Goal: Task Accomplishment & Management: Manage account settings

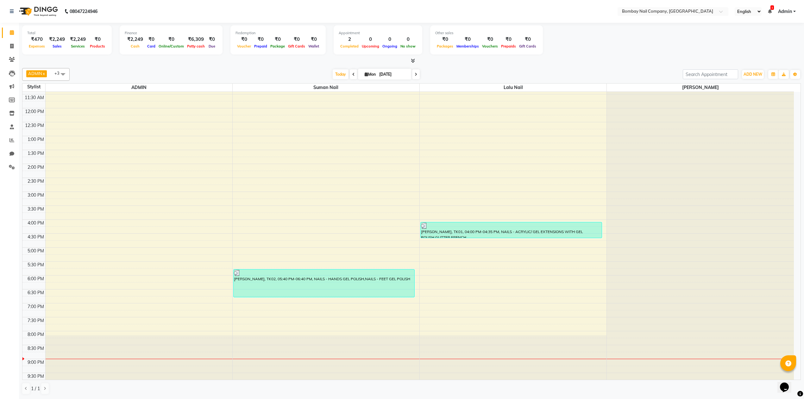
click at [437, 70] on div "[DATE] [DATE]" at bounding box center [376, 74] width 607 height 9
click at [427, 70] on div "[DATE] [DATE]" at bounding box center [376, 74] width 607 height 9
click at [13, 46] on icon at bounding box center [11, 46] width 3 height 5
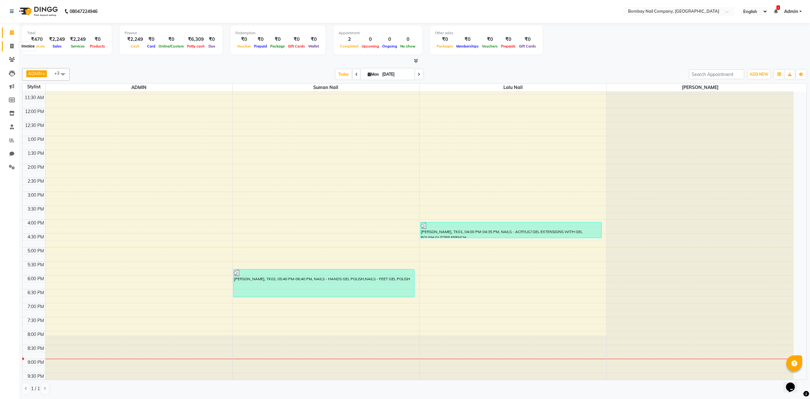
select select "service"
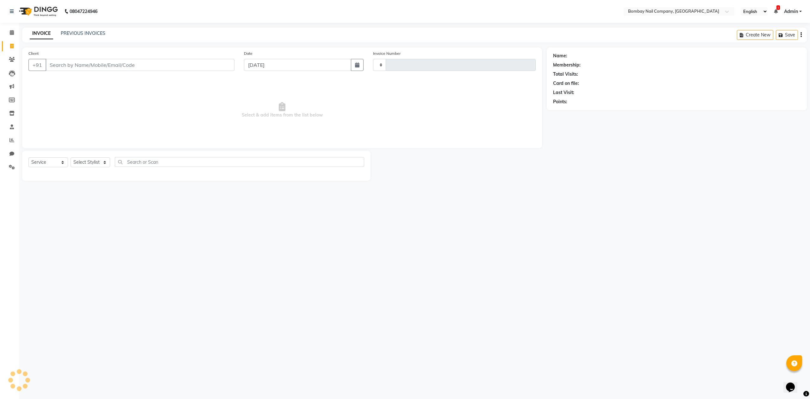
type input "0007"
select select "8782"
click at [66, 62] on input "Client" at bounding box center [140, 65] width 189 height 12
click at [210, 76] on div "Client +91 Date [DATE] Invoice Number V/2025 V/[PHONE_NUMBER] Select & add item…" at bounding box center [282, 97] width 520 height 101
click at [100, 161] on select "Select Stylist ADMIN Lalu Nail Sanjay Nail [PERSON_NAME] Nail" at bounding box center [91, 162] width 40 height 10
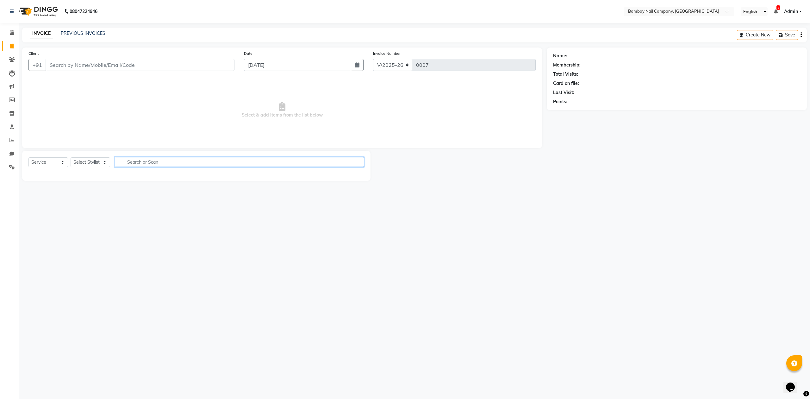
click at [134, 159] on input "text" at bounding box center [239, 162] width 249 height 10
type input "e"
click at [241, 112] on span "Select & add items from the list below" at bounding box center [281, 109] width 507 height 63
click at [229, 105] on span "Select & add items from the list below" at bounding box center [281, 109] width 507 height 63
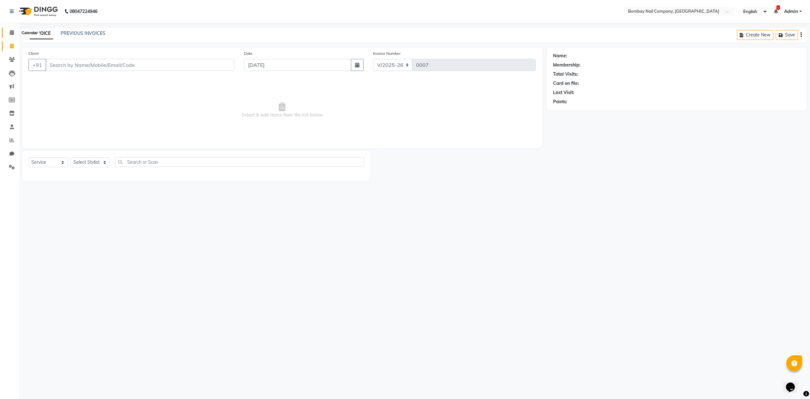
click at [10, 32] on icon at bounding box center [12, 32] width 4 height 5
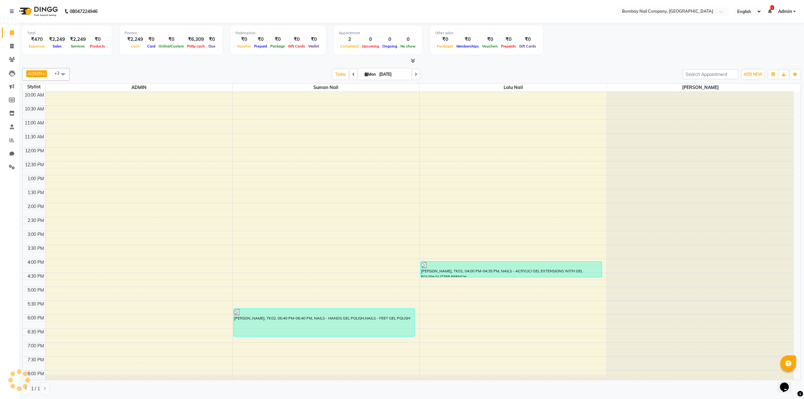
click at [283, 60] on div at bounding box center [411, 61] width 779 height 7
click at [294, 58] on div at bounding box center [411, 61] width 779 height 7
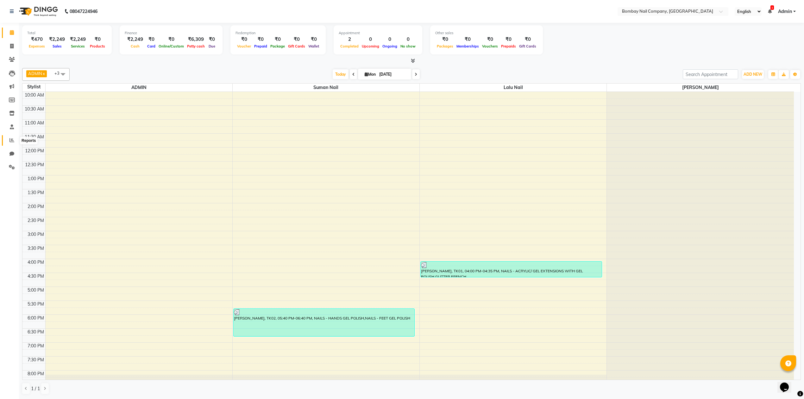
click at [11, 139] on icon at bounding box center [11, 140] width 5 height 5
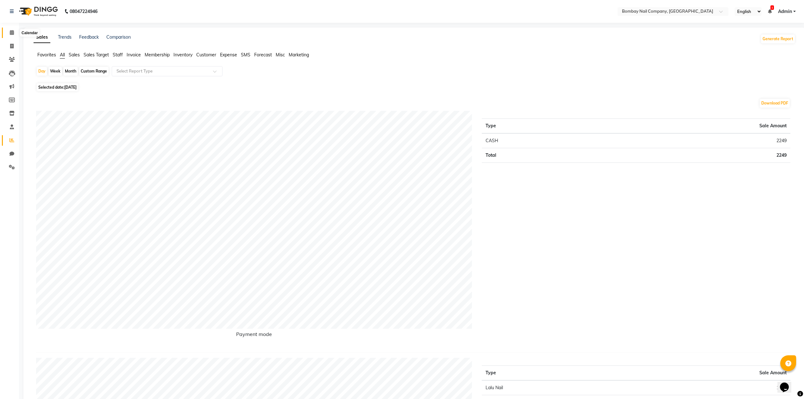
click at [13, 31] on icon at bounding box center [12, 32] width 4 height 5
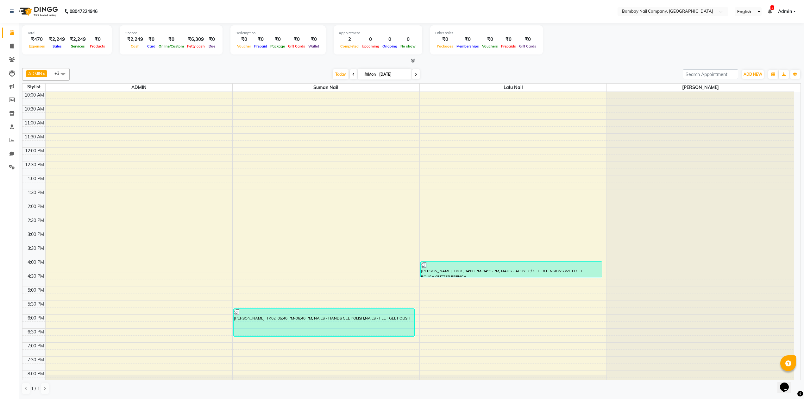
click at [118, 66] on div "ADMIN x Lalu Nail x Sanjay Nail x Suman Nail x +3 Select All ADMIN Suman Nail L…" at bounding box center [411, 231] width 779 height 331
click at [12, 142] on icon at bounding box center [11, 140] width 5 height 5
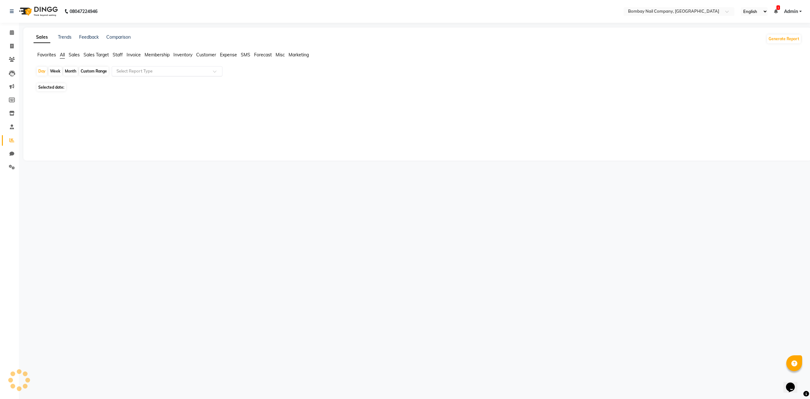
click at [124, 71] on input "text" at bounding box center [160, 71] width 91 height 6
click at [39, 71] on div "Day" at bounding box center [42, 71] width 10 height 9
select select "9"
select select "2025"
click at [41, 118] on span "1" at bounding box center [40, 120] width 10 height 10
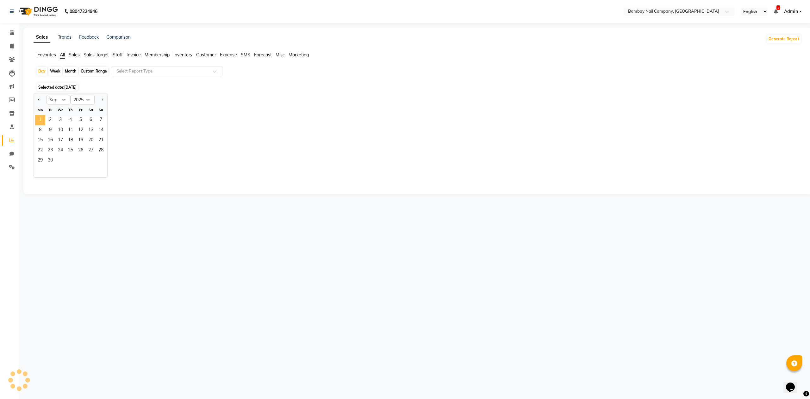
click at [41, 118] on span "1" at bounding box center [40, 120] width 10 height 10
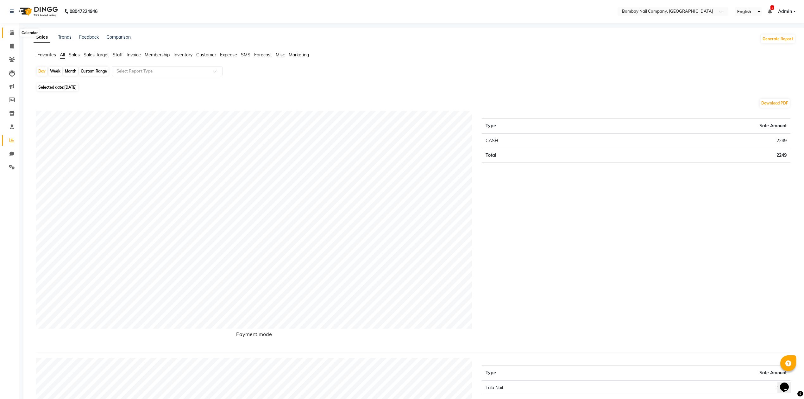
click at [13, 33] on icon at bounding box center [12, 32] width 4 height 5
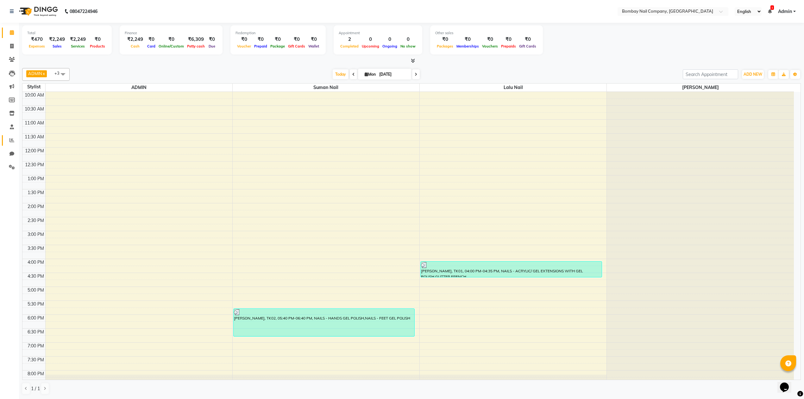
click at [11, 135] on link "Reports" at bounding box center [9, 140] width 15 height 10
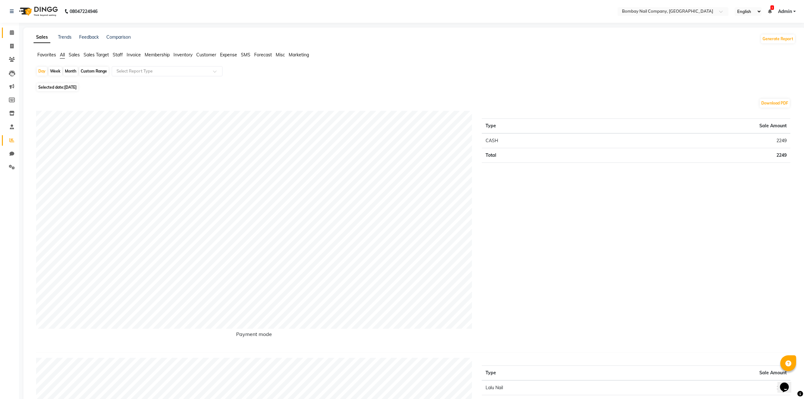
click at [11, 37] on link "Calendar" at bounding box center [9, 33] width 15 height 10
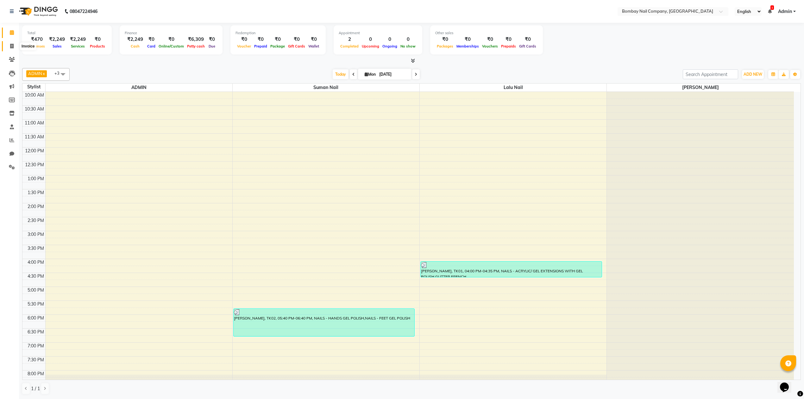
click at [12, 45] on icon at bounding box center [11, 46] width 3 height 5
select select "service"
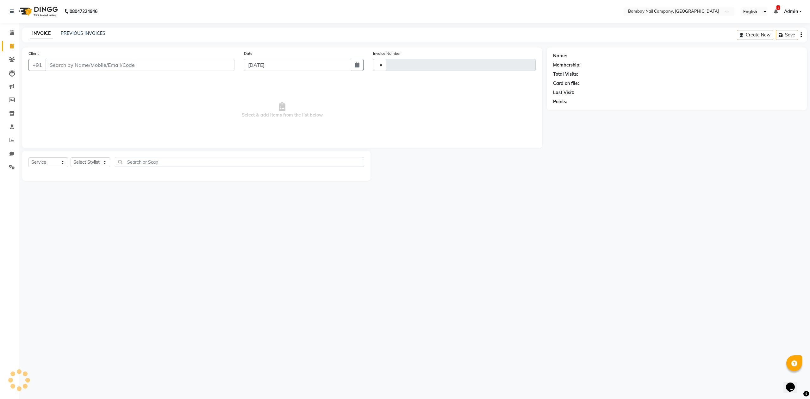
type input "0007"
select select "8782"
click at [11, 140] on icon at bounding box center [11, 140] width 5 height 5
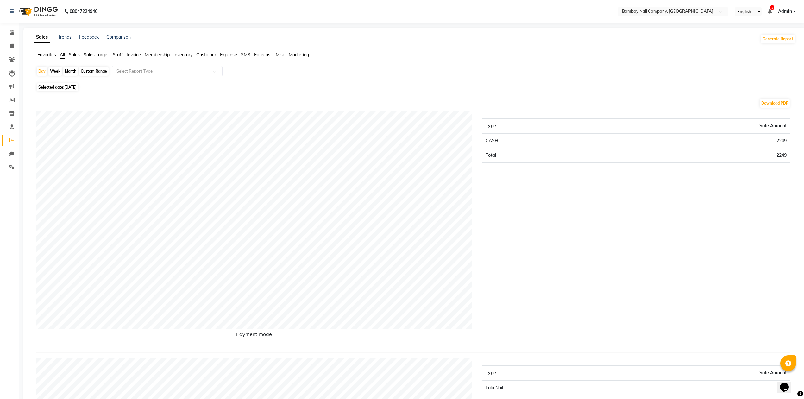
click at [229, 54] on span "Expense" at bounding box center [228, 55] width 17 height 6
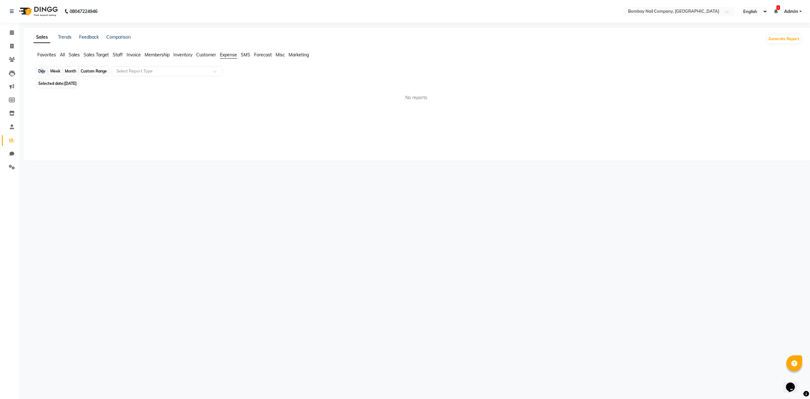
click at [41, 70] on div "Day" at bounding box center [42, 71] width 10 height 9
select select "9"
select select "2025"
click at [41, 115] on span "1" at bounding box center [40, 116] width 10 height 10
click at [156, 68] on input "text" at bounding box center [160, 71] width 91 height 6
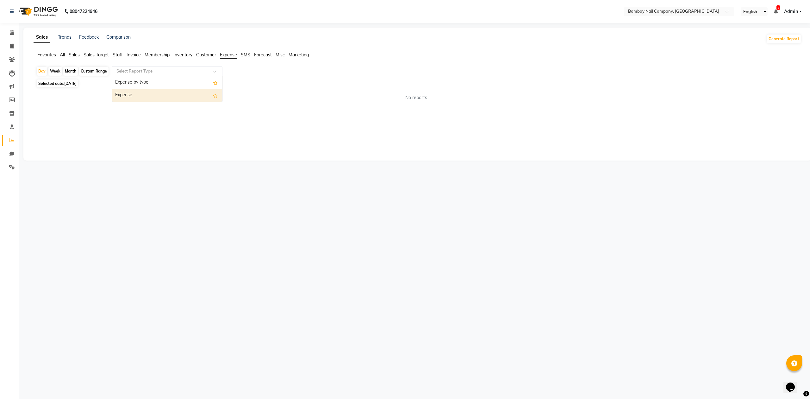
click at [153, 94] on div "Expense" at bounding box center [167, 95] width 110 height 13
select select "full_report"
select select "csv"
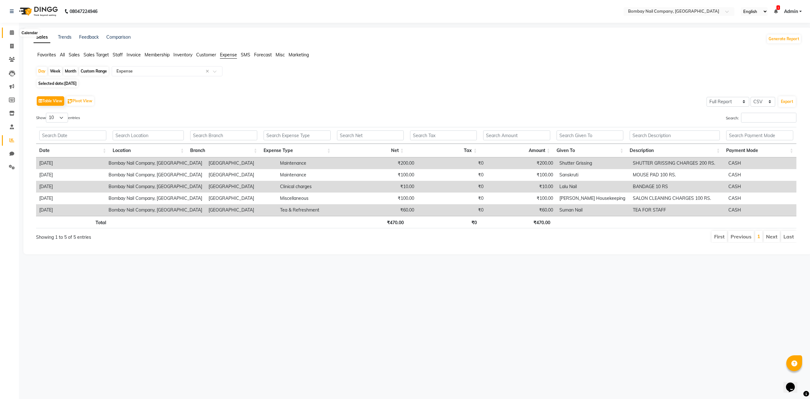
click at [13, 32] on icon at bounding box center [12, 32] width 4 height 5
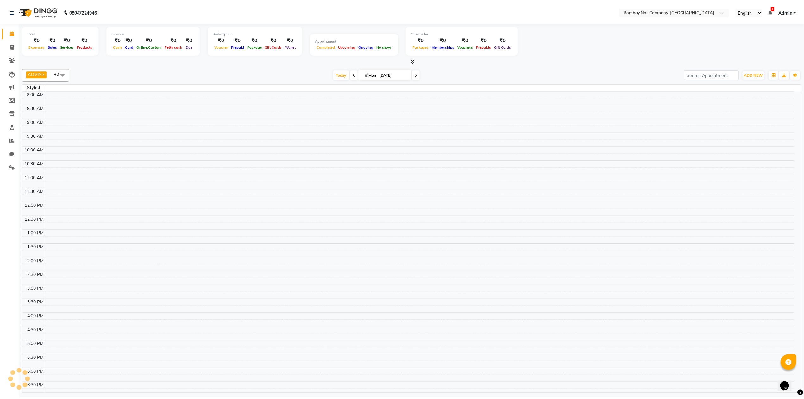
scroll to position [39, 0]
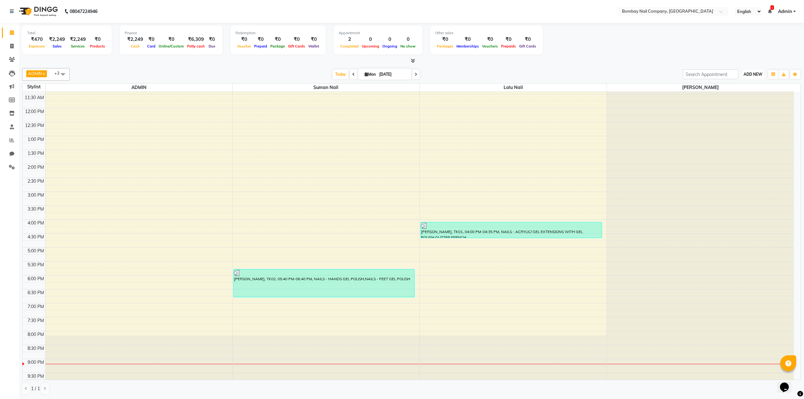
click at [758, 76] on span "ADD NEW" at bounding box center [752, 74] width 19 height 5
click at [744, 110] on link "Add Attendance" at bounding box center [738, 111] width 50 height 8
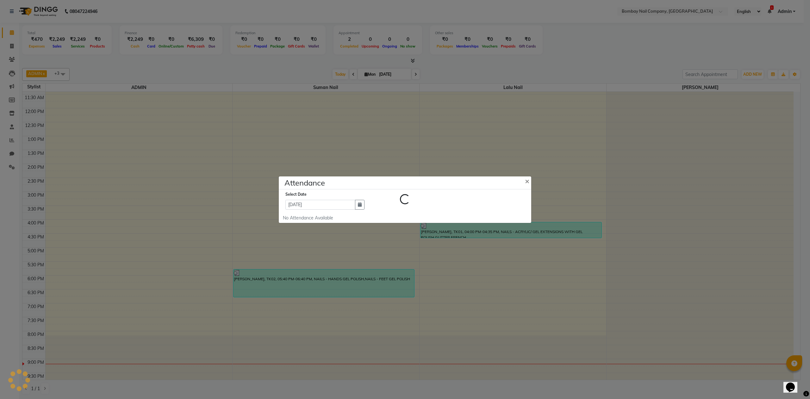
select select "W"
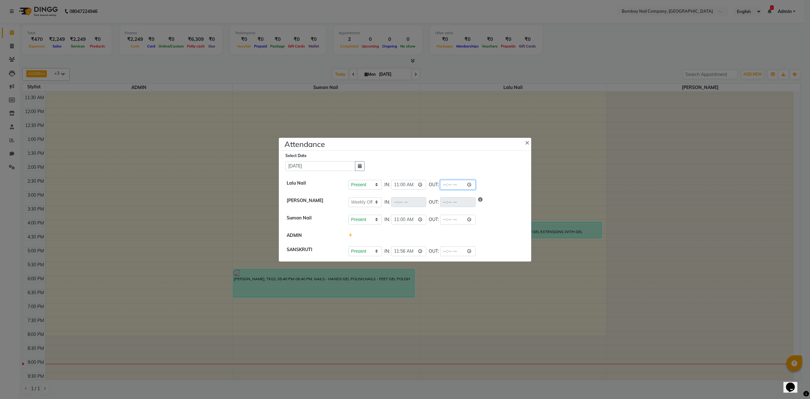
click at [456, 185] on input "time" at bounding box center [457, 185] width 35 height 10
type input "21:02"
click at [486, 206] on div "Present Absent Late Half Day Weekly Off IN: OUT:" at bounding box center [435, 202] width 175 height 10
select select "W"
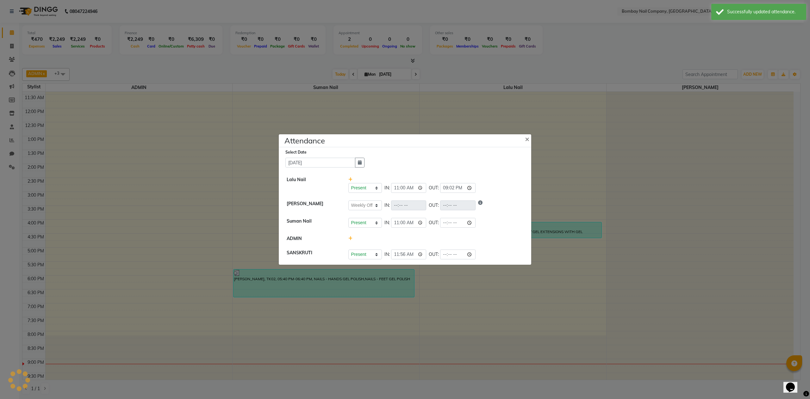
click at [456, 221] on input "time" at bounding box center [457, 223] width 35 height 10
type input "21:02"
click at [484, 219] on div "Present Absent Late Half Day Weekly Off IN: 11:00 OUT: 21:02" at bounding box center [435, 223] width 175 height 10
select select "W"
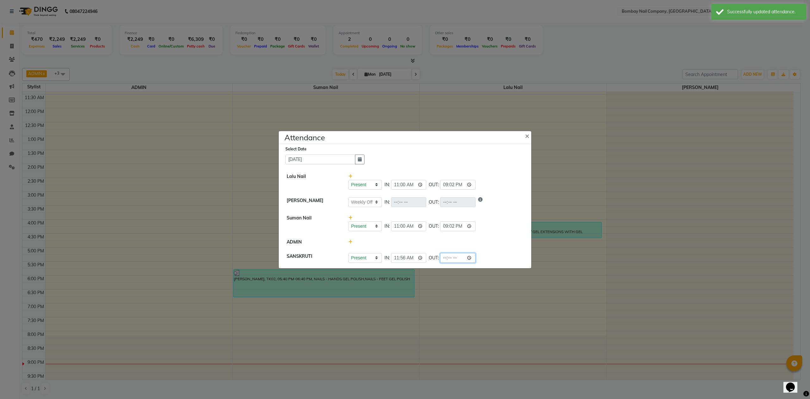
click at [457, 259] on input "time" at bounding box center [457, 258] width 35 height 10
type input "21:02"
click at [481, 242] on div at bounding box center [436, 242] width 185 height 7
select select "W"
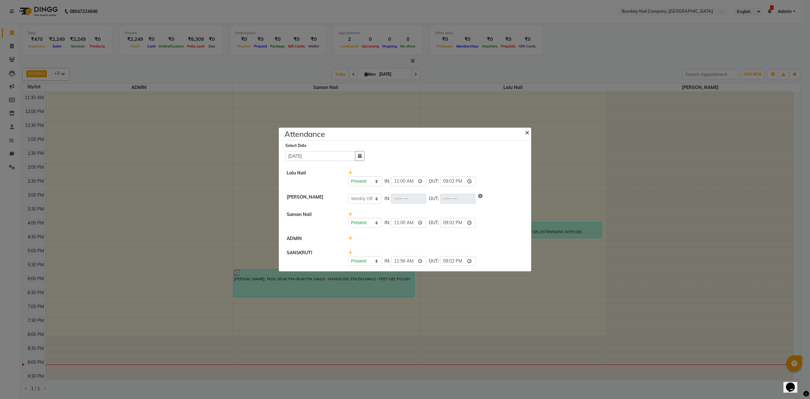
click at [528, 127] on span "×" at bounding box center [527, 131] width 4 height 9
